Goal: Use online tool/utility: Use online tool/utility

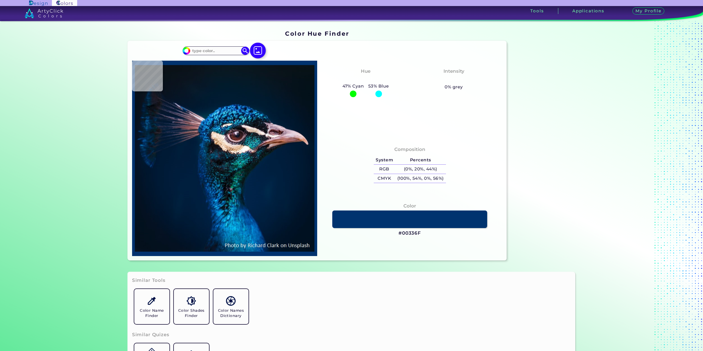
click at [261, 49] on img at bounding box center [258, 51] width 16 height 16
click at [0, 0] on input "file" at bounding box center [0, 0] width 0 height 0
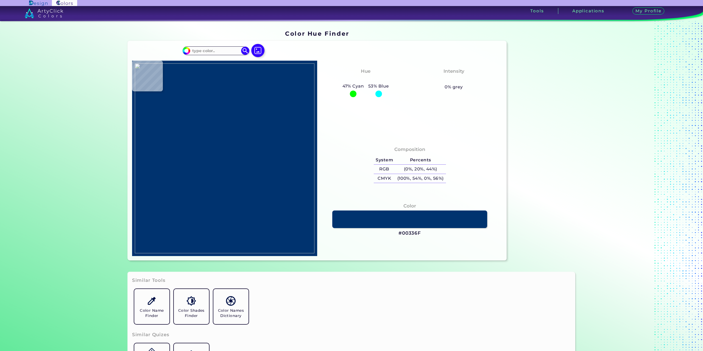
type input "#000000"
type input "#aca299"
type input "#ACA299"
type input "#b3a8a2"
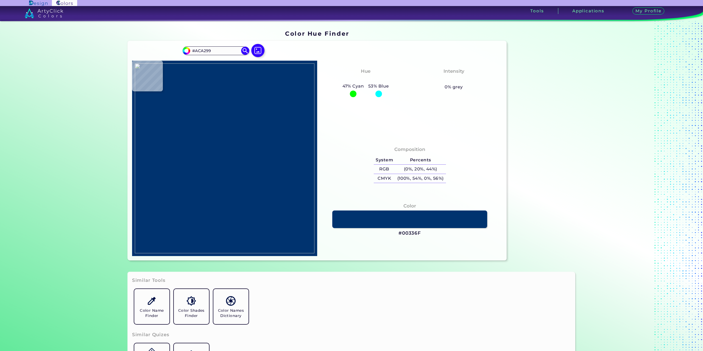
type input "#B3A8A2"
type input "#a2b0bb"
type input "#A2B0BB"
type input "#bbb1ac"
type input "#BBB1AC"
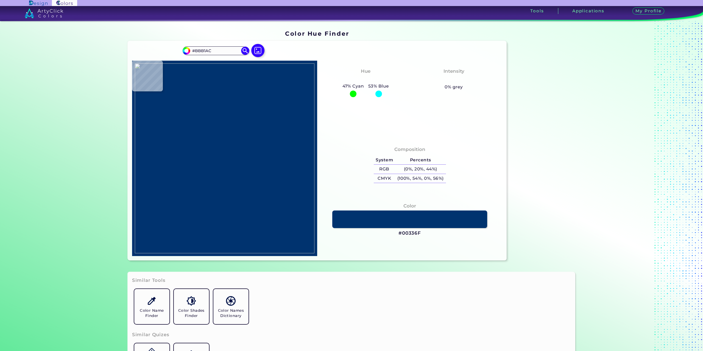
type input "#9d735b"
type input "#9D735B"
type input "#9f755c"
type input "#9F755C"
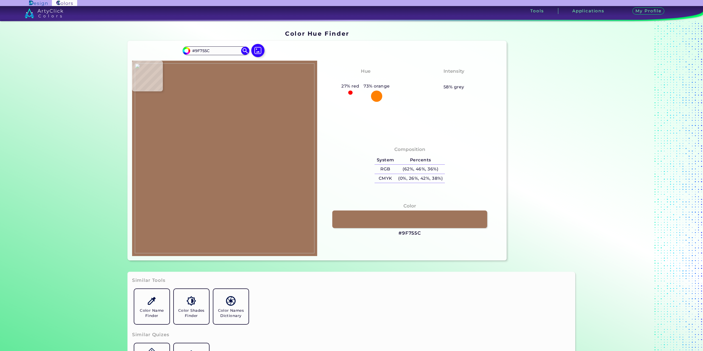
type input "#c0a393"
type input "#C0A393"
type input "#beada3"
type input "#BEADA3"
type input "#000000"
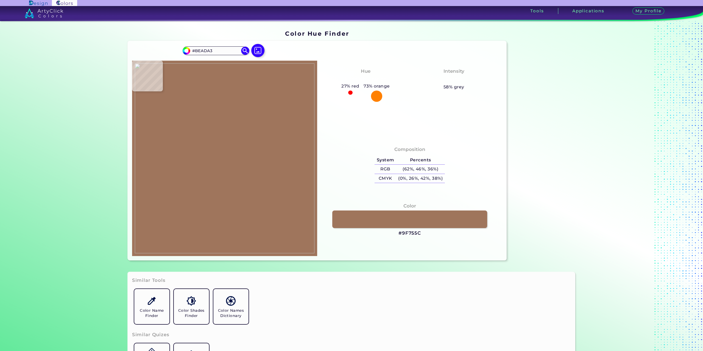
type input "#000000"
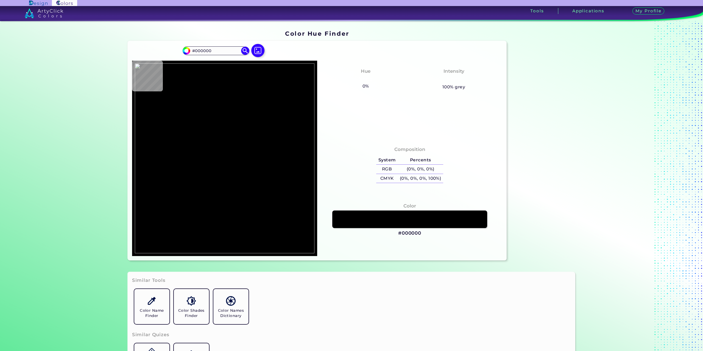
type input "#bdc7d1"
type input "#BDC7D1"
type input "#c4ced8"
type input "#C4CED8"
type input "#c7d0df"
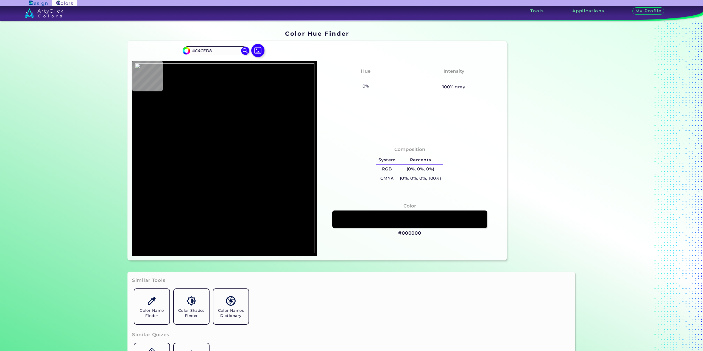
type input "#C7D0DF"
type input "#c7d1db"
type input "#C7D1DB"
type input "#c6d0dc"
type input "#C6D0DC"
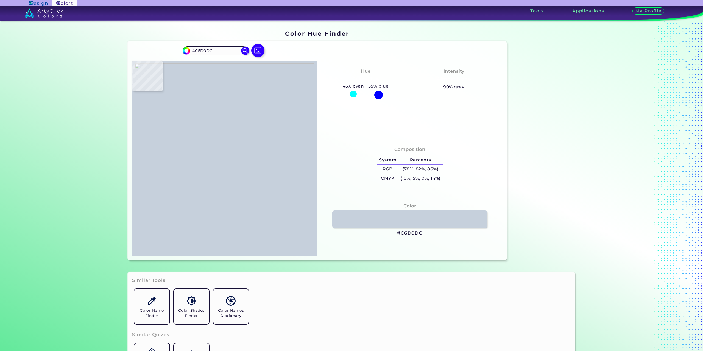
type input "#c6d0db"
type input "#C6D0DB"
type input "#c9d3dd"
type input "#C9D3DD"
type input "#c8d2dc"
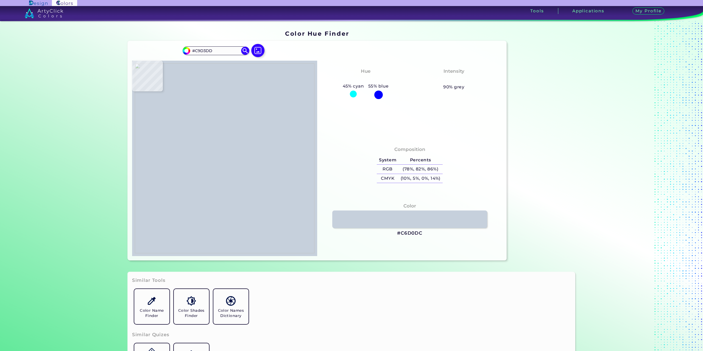
type input "#C8D2DC"
type input "#c7d1dc"
type input "#C7D1DC"
type input "#c9d3df"
type input "#C9D3DF"
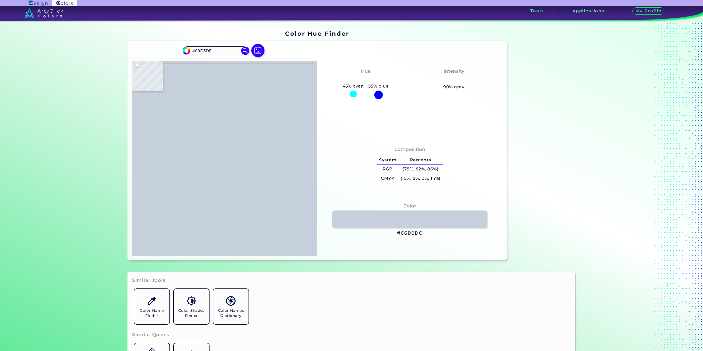
type input "#c6d0da"
type input "#C6D0DA"
type input "#c4ced8"
type input "#C4CED8"
type input "#b1bcc2"
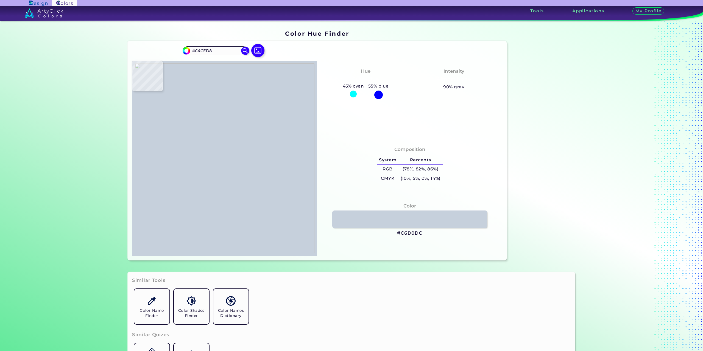
type input "#B1BCC2"
type input "#bbc8d1"
type input "#BBC8D1"
type input "#b9c3cf"
type input "#B9C3CF"
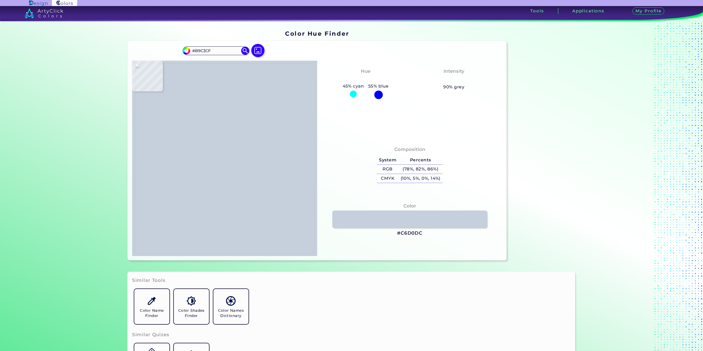
type input "#b5bfc8"
type input "#B5BFC8"
type input "#b4bfc5"
type input "#B4BFC5"
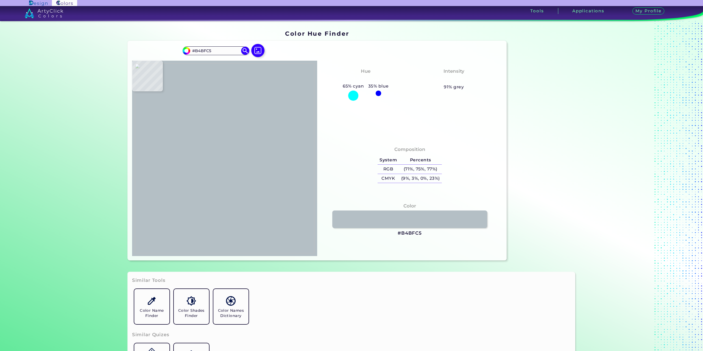
type input "#b2bdc1"
type input "#B2BDC1"
type input "#b0bbbf"
type input "#B0BBBF"
type input "#b1bcc0"
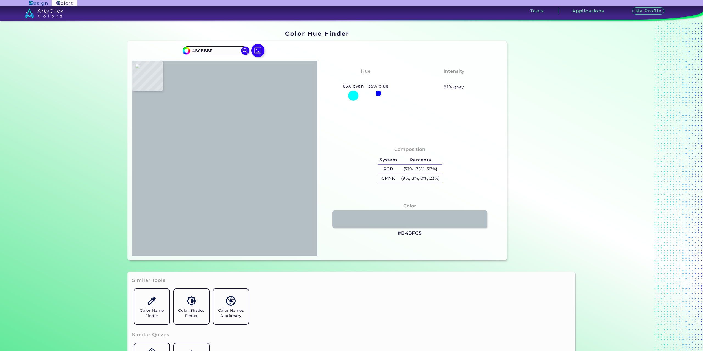
type input "#B1BCC0"
type input "#b2bdc1"
type input "#B2BDC1"
type input "#acb7bb"
type input "#ACB7BB"
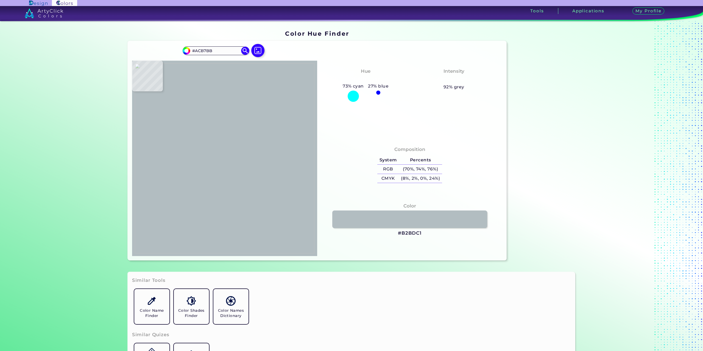
type input "#a8b3b6"
type input "#A8B3B6"
type input "#a4afb1"
type input "#A4AFB1"
type input "#919c9e"
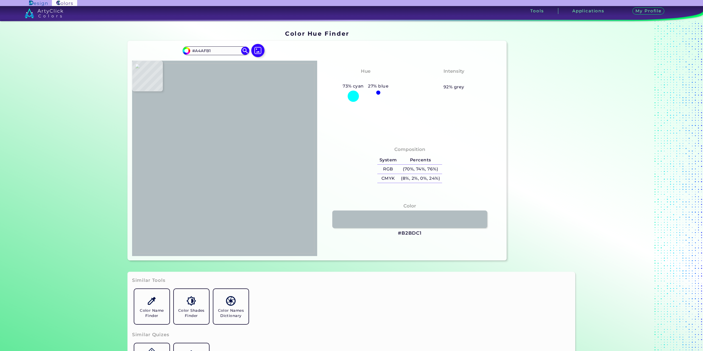
type input "#919C9E"
type input "#8d9999"
type input "#8D9999"
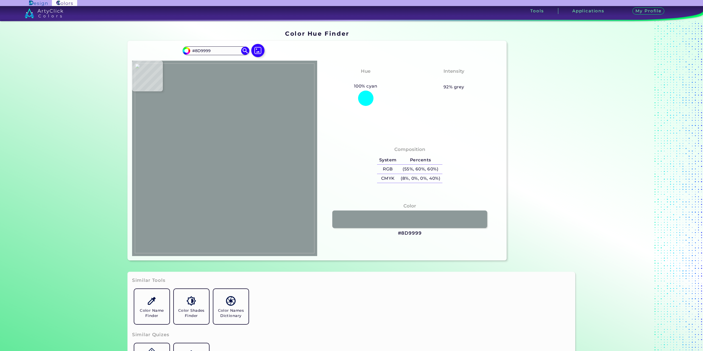
type input "#889494"
type input "#879190"
type input "#879391"
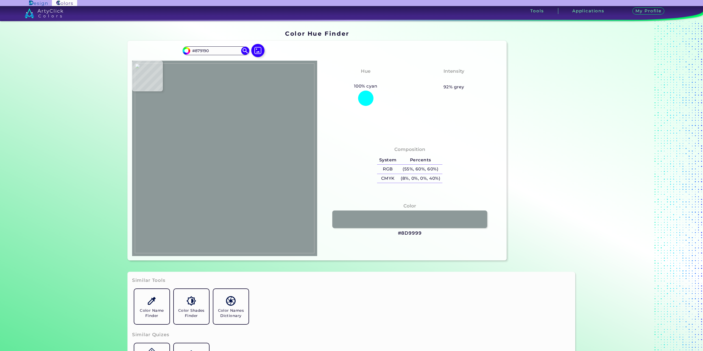
type input "#879391"
type input "#899593"
type input "#879391"
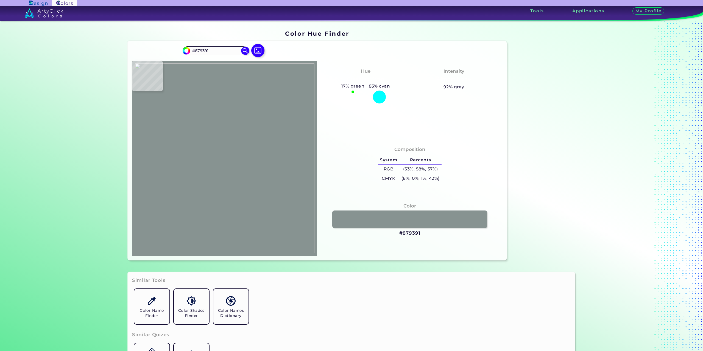
type input "#85918f"
type input "#85918F"
type input "#84908f"
type input "#84908F"
type input "#869292"
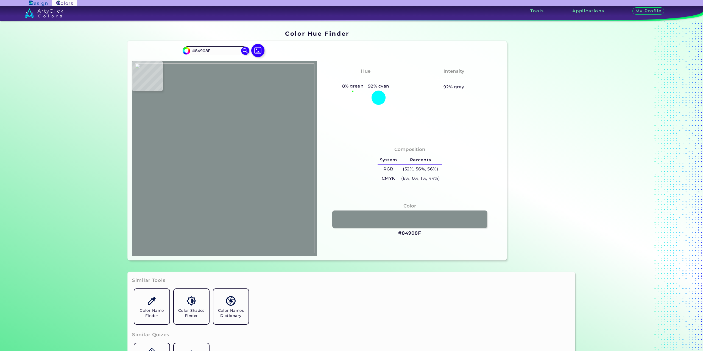
type input "#869292"
type input "#879193"
type input "#8d9799"
type input "#8D9799"
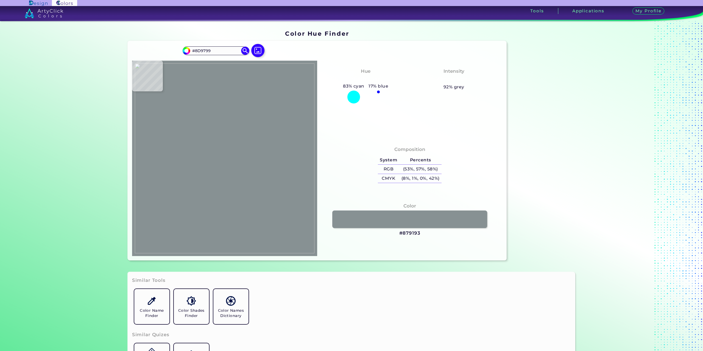
type input "#8c9698"
type input "#8C9698"
type input "#8b9798"
type input "#8B9798"
type input "#889492"
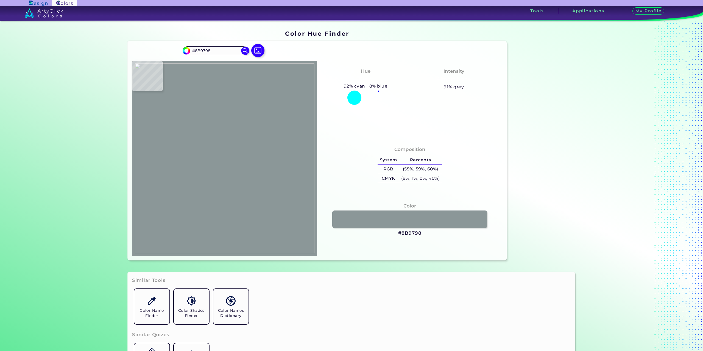
type input "#889492"
type input "#adb8bc"
type input "#ADB8BC"
type input "#afb9bb"
type input "#AFB9BB"
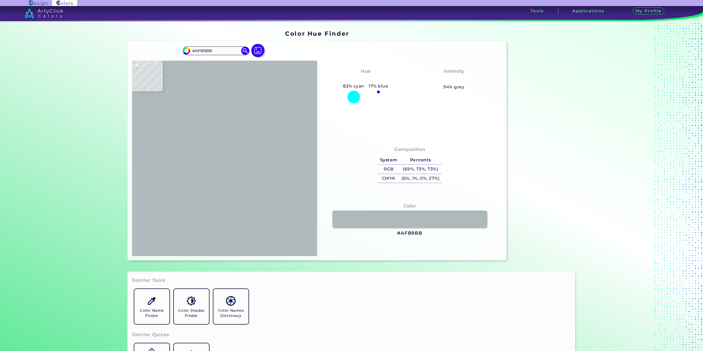
type input "#000000"
type input "#c4c8d1"
type input "#C4C8D1"
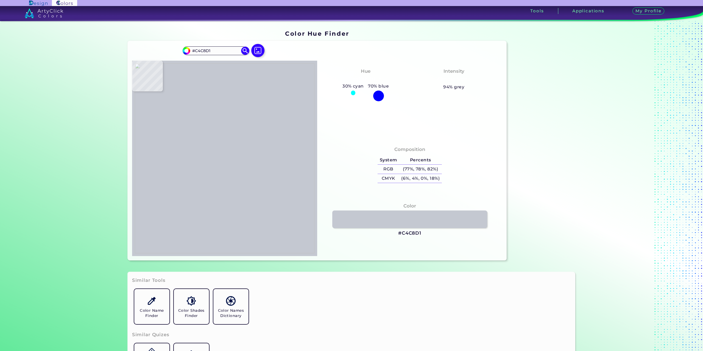
type input "#bbc1c4"
type input "#BBC1C4"
type input "#b6c0c2"
type input "#B6C0C2"
type input "#bac2c5"
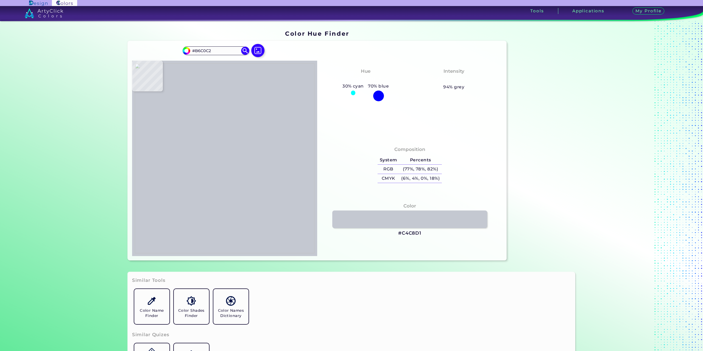
type input "#BAC2C5"
type input "#bec4c8"
type input "#BEC4C8"
type input "#bfc4c8"
type input "#BFC4C8"
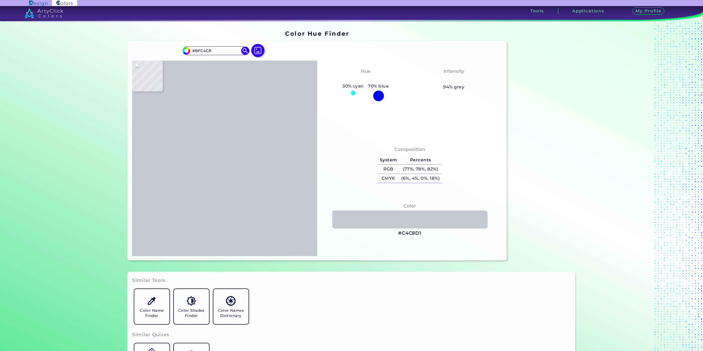
type input "#bec2c6"
type input "#BEC2C6"
type input "#bcc1c5"
type input "#BCC1C5"
type input "#bac4c6"
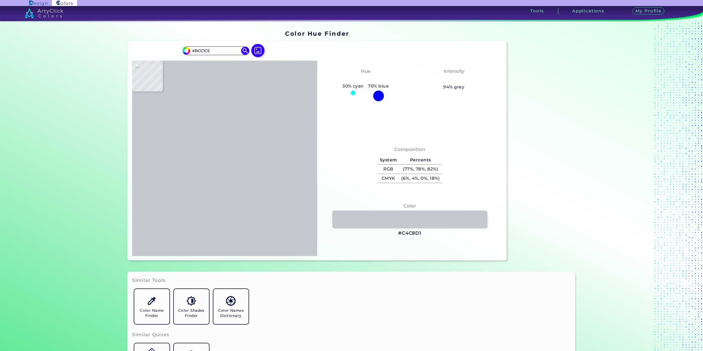
type input "#BAC4C6"
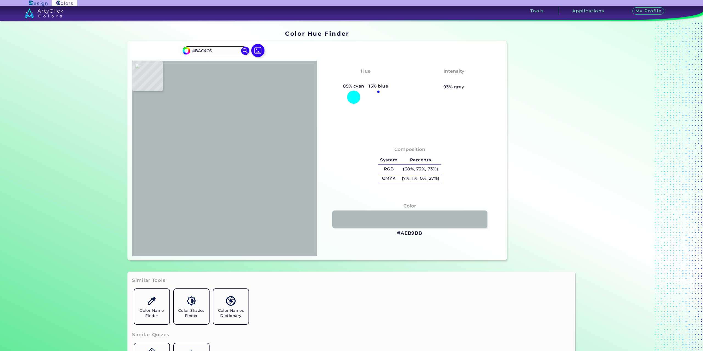
type input "#aeb9bb"
type input "#AEB9BB"
type input "#a8b2b4"
type input "#A8B2B4"
type input "#c4ced9"
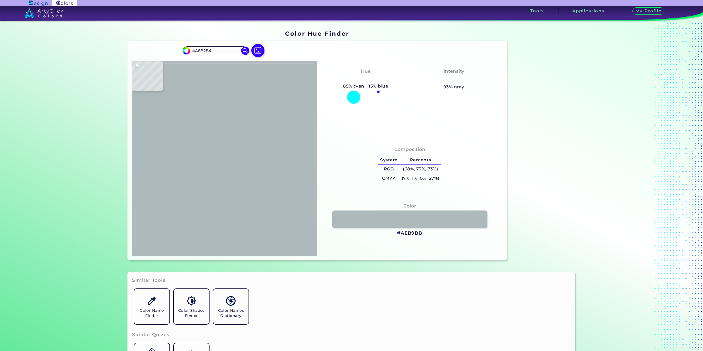
type input "#C4CED9"
type input "#bfc9d3"
type input "#BFC9D3"
type input "#c3cdd7"
type input "#C3CDD7"
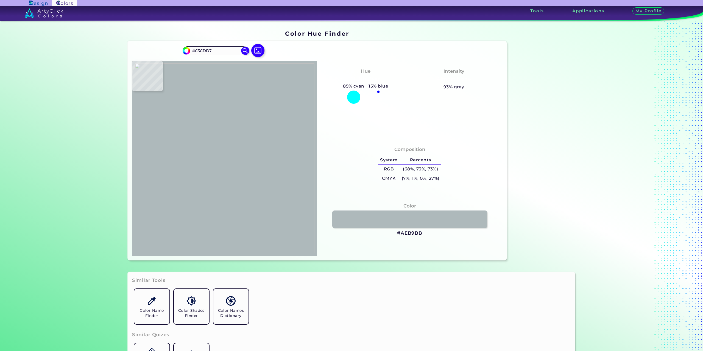
type input "#bec8d1"
type input "#BEC8D1"
type input "#bec8d2"
type input "#BEC8D2"
type input "#c1cdd9"
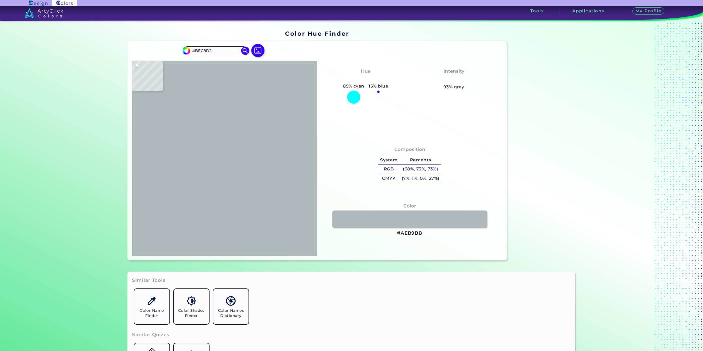
type input "#C1CDD9"
type input "#c6cfde"
type input "#C6CFDE"
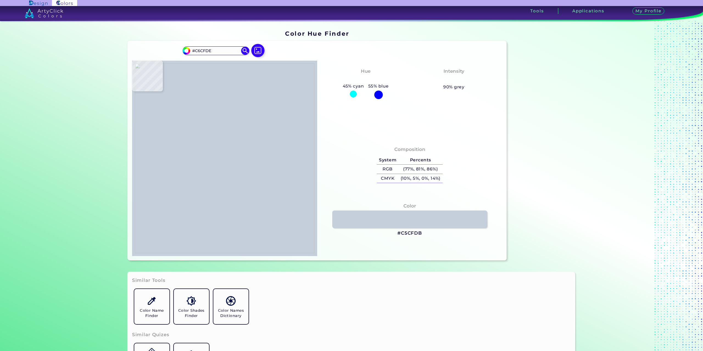
type input "#c5cfdb"
type input "#C5CFDB"
type input "#c0cbd1"
type input "#C0CBD1"
type input "#b8c3c7"
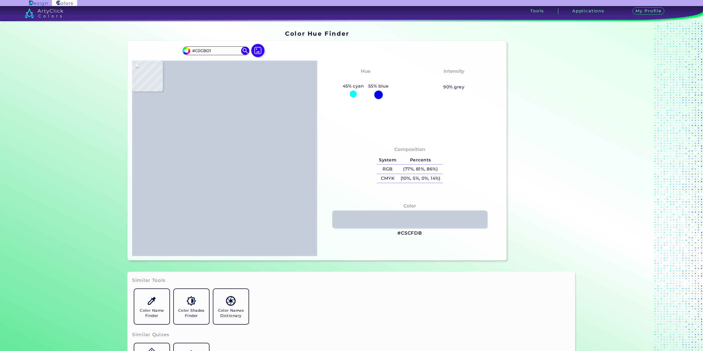
type input "#B8C3C7"
type input "#9da9aa"
type input "#9DA9AA"
type input "#9ea9aa"
type input "#9EA9AA"
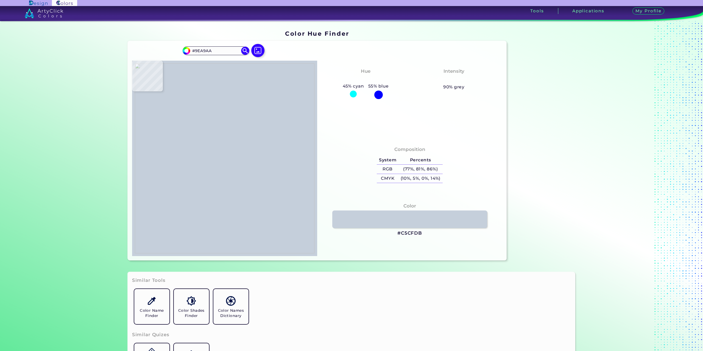
type input "#9ea8aa"
type input "#9EA8AA"
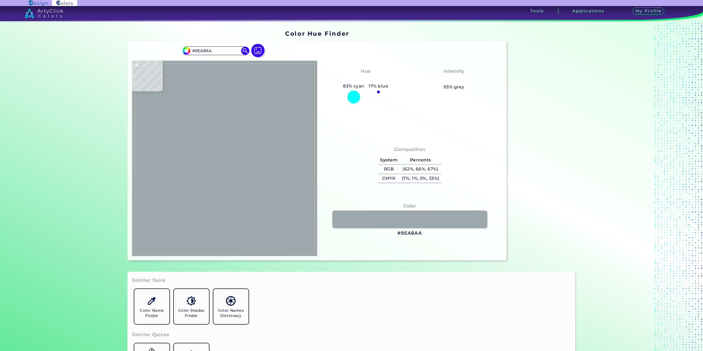
type input "#9da7a9"
type input "#9DA7A9"
type input "#8e999b"
type input "#8E999B"
type input "#889394"
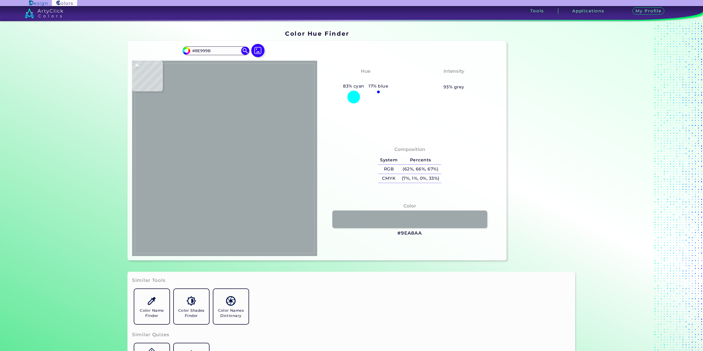
type input "#889394"
type input "#838f8f"
type input "#838F8F"
type input "#818d8d"
type input "#818D8D"
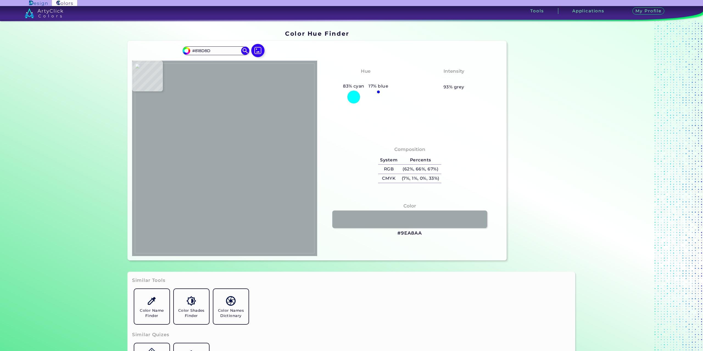
type input "#838f8f"
type input "#838F8F"
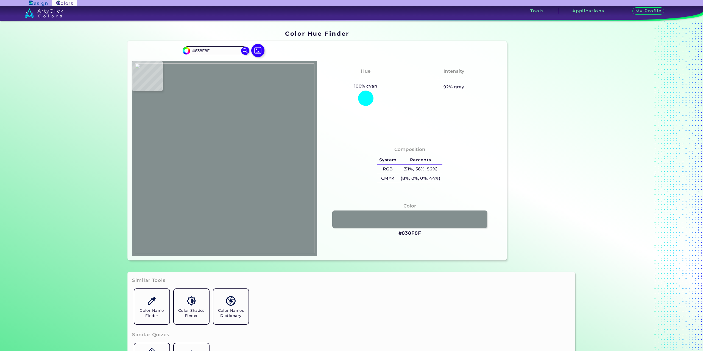
type input "#879393"
type input "#859191"
type input "#838f8f"
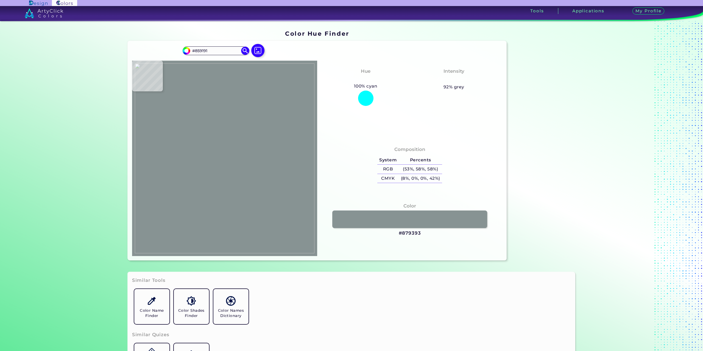
type input "#838F8F"
type input "#818d8d"
type input "#818D8D"
type input "#808c8c"
type input "#808C8C"
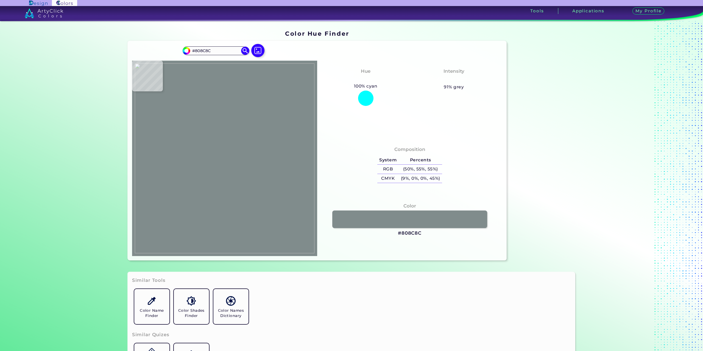
type input "#838f8f"
type input "#838F8F"
type input "#879393"
type input "#869193"
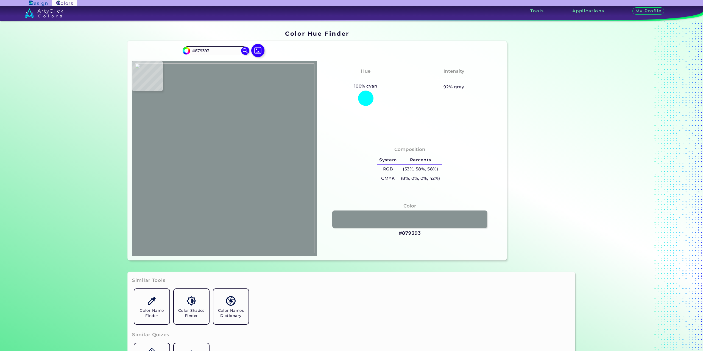
type input "#869193"
type input "#869292"
type input "#879393"
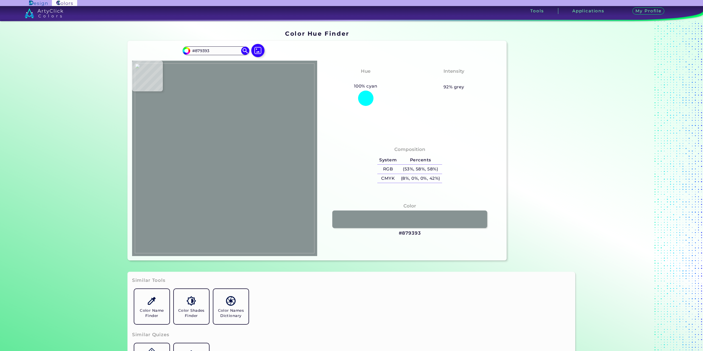
type input "#879193"
type input "#889293"
type input "#899395"
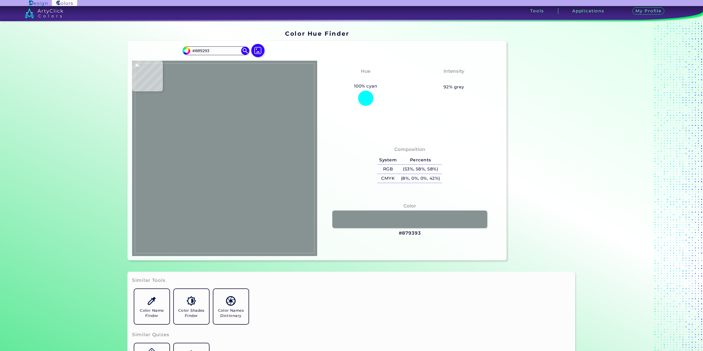
type input "#899395"
type input "#879294"
type input "#859092"
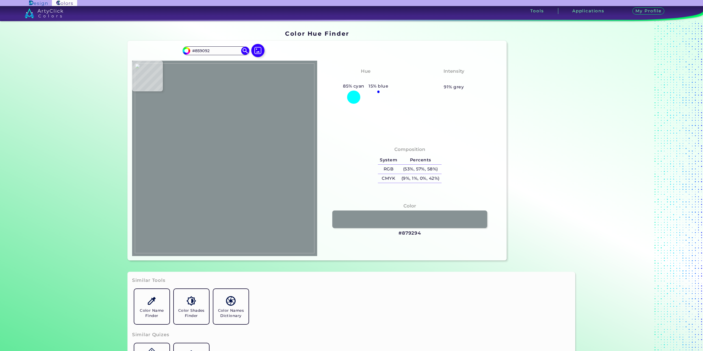
type input "#869193"
type input "#879294"
type input "#869193"
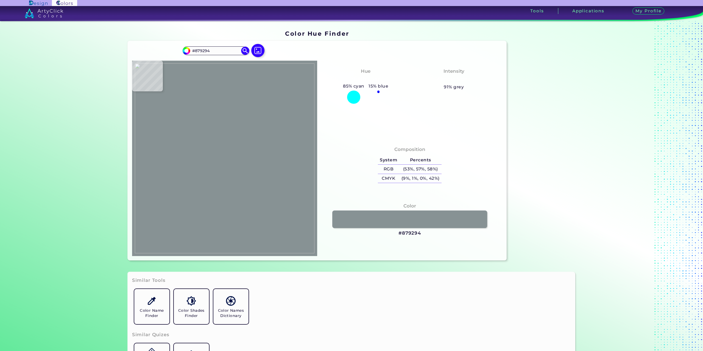
type input "#869193"
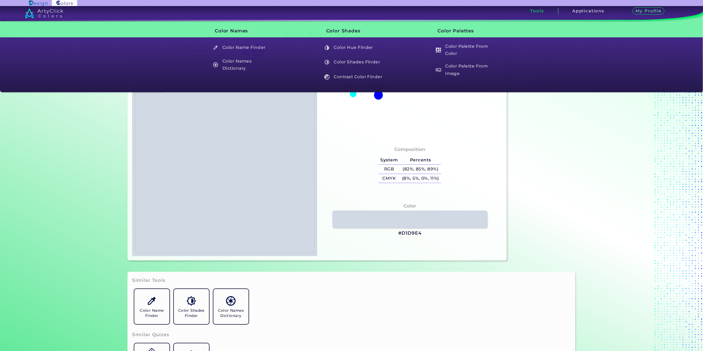
click at [188, 191] on img at bounding box center [225, 158] width 180 height 190
drag, startPoint x: 398, startPoint y: 232, endPoint x: 422, endPoint y: 234, distance: 24.5
click at [422, 234] on div "Color #D1D9E4" at bounding box center [410, 220] width 176 height 40
copy h3 "#D1D9E4"
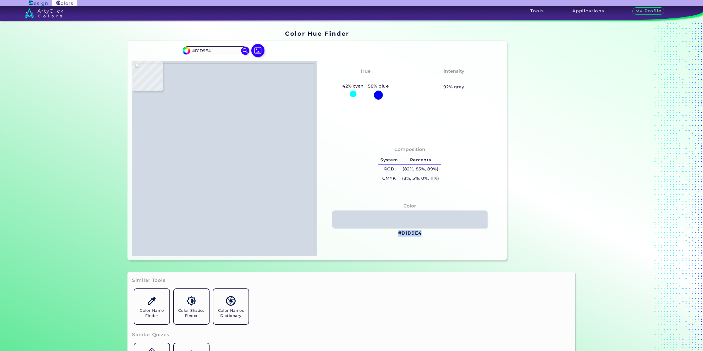
click at [166, 134] on img at bounding box center [225, 158] width 180 height 190
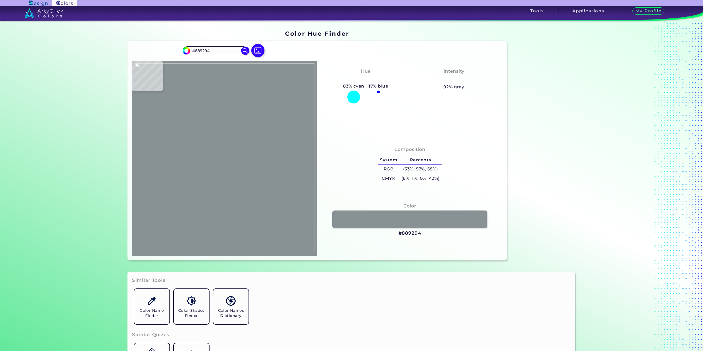
click at [163, 135] on img at bounding box center [225, 158] width 180 height 190
click at [250, 143] on img at bounding box center [225, 158] width 180 height 190
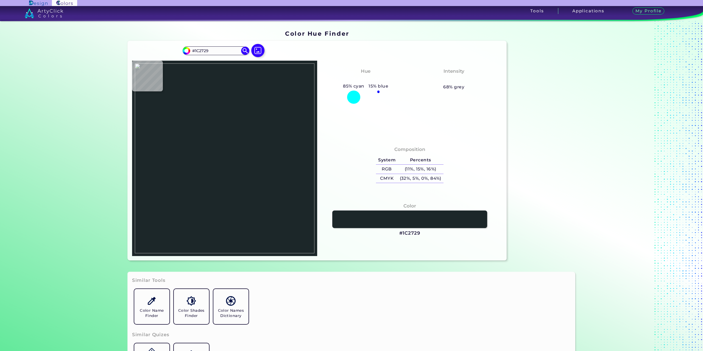
click at [249, 142] on img at bounding box center [225, 158] width 180 height 190
click at [235, 179] on img at bounding box center [225, 158] width 180 height 190
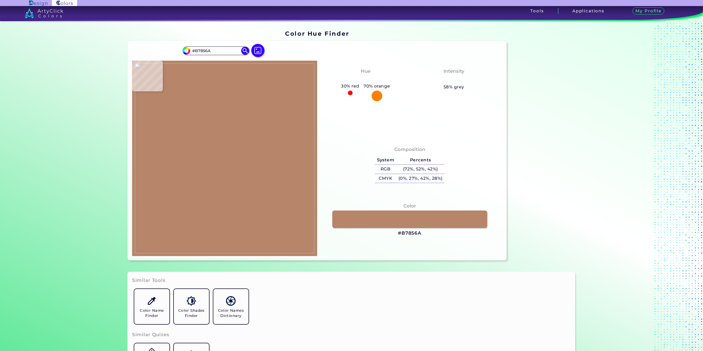
click at [234, 179] on img at bounding box center [225, 158] width 180 height 190
click at [170, 134] on img at bounding box center [225, 158] width 180 height 190
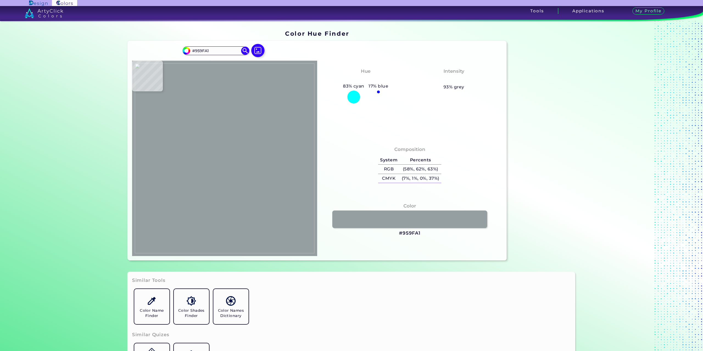
click at [172, 134] on img at bounding box center [225, 158] width 180 height 190
click at [251, 144] on img at bounding box center [225, 158] width 180 height 190
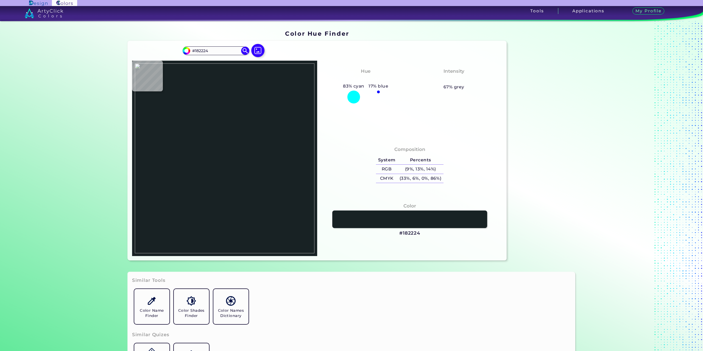
click at [250, 143] on img at bounding box center [225, 158] width 180 height 190
click at [158, 301] on link "Color Name Finder" at bounding box center [152, 307] width 40 height 40
